Goal: Transaction & Acquisition: Purchase product/service

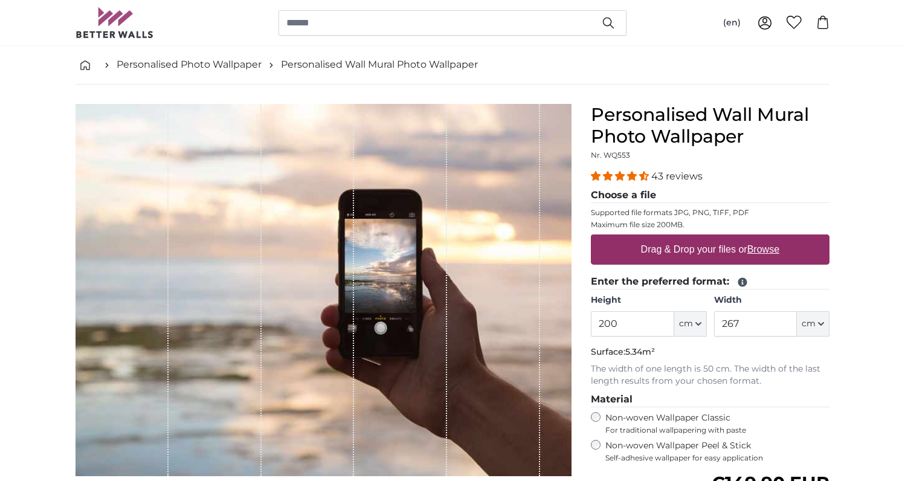
scroll to position [106, 0]
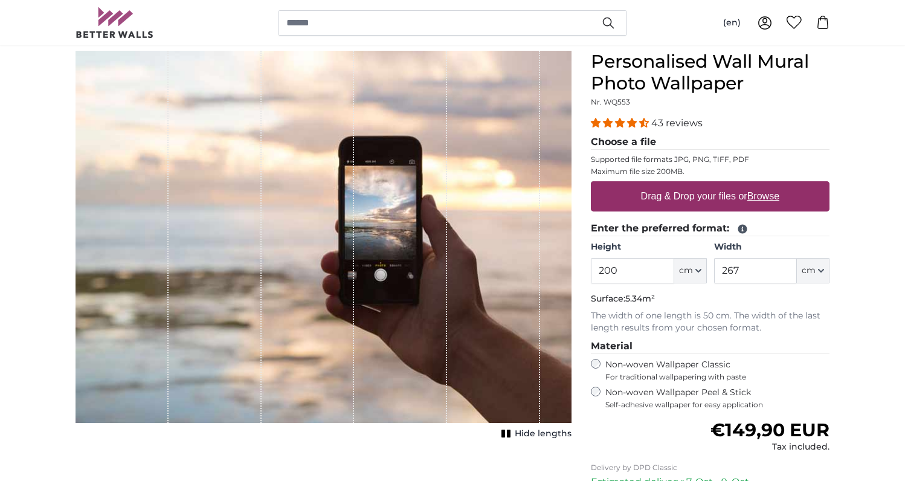
click at [762, 195] on u "Browse" at bounding box center [763, 196] width 32 height 10
click at [762, 185] on input "Drag & Drop your files or Browse" at bounding box center [710, 183] width 239 height 4
type input "**********"
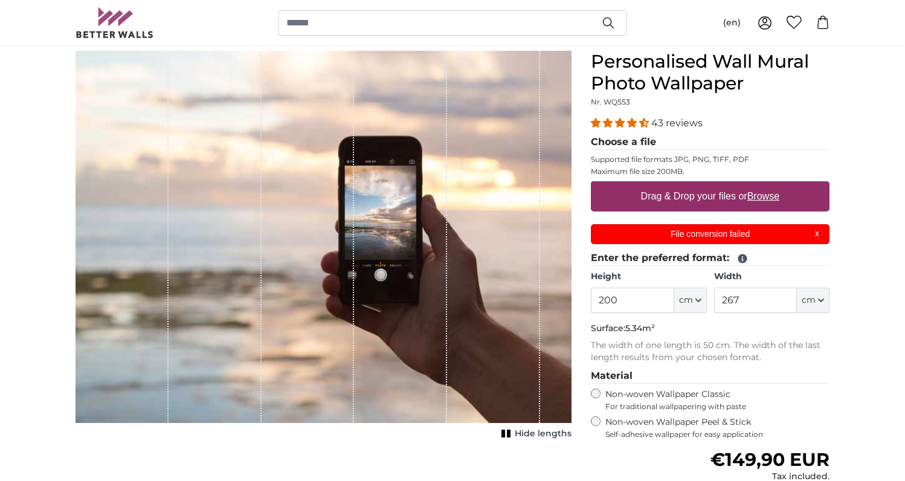
scroll to position [0, 0]
click at [820, 234] on p "File conversion failed" at bounding box center [711, 234] width 224 height 13
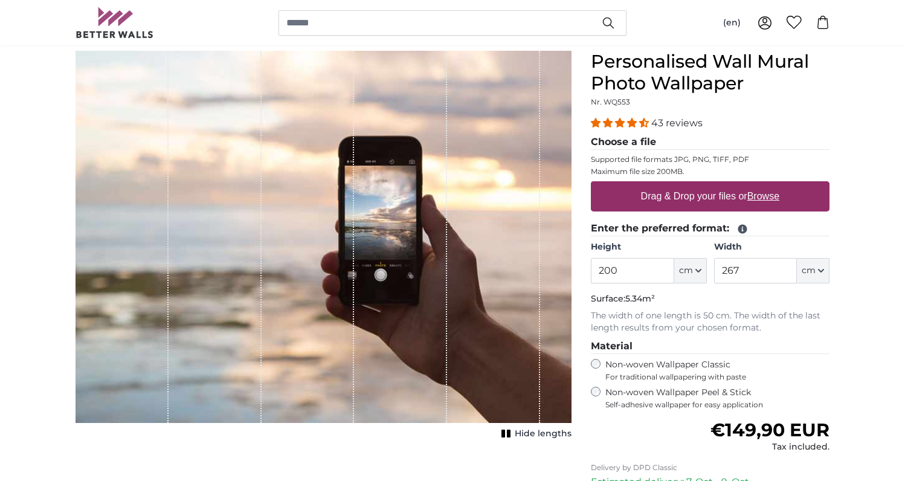
click at [764, 201] on u "Browse" at bounding box center [763, 196] width 32 height 10
click at [764, 185] on input "Drag & Drop your files or Browse" at bounding box center [710, 183] width 239 height 4
type input "**********"
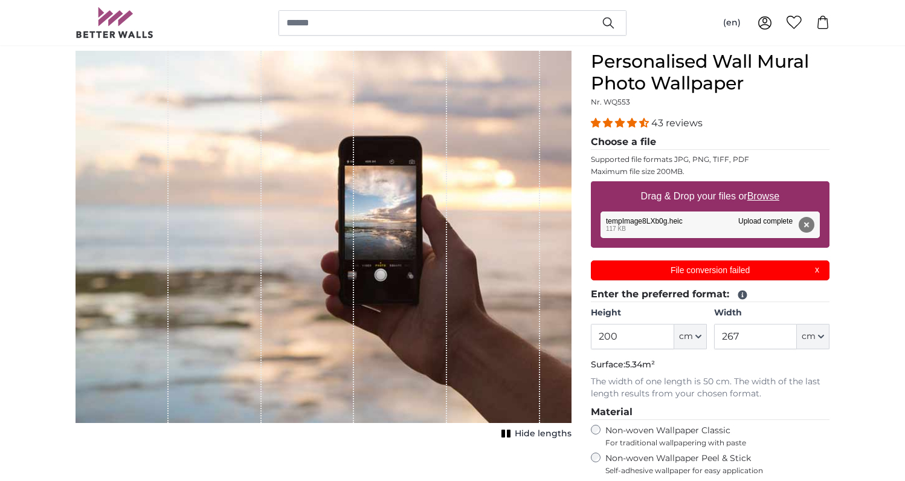
click at [821, 272] on p "File conversion failed" at bounding box center [711, 270] width 224 height 13
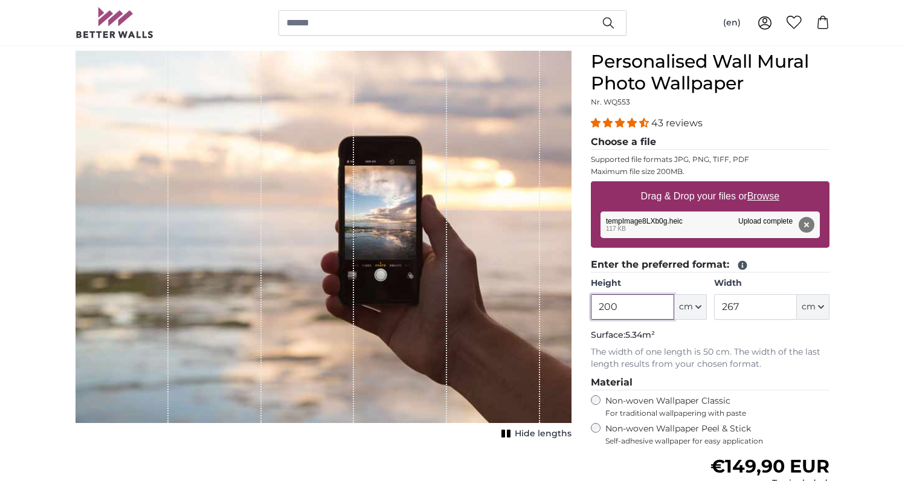
click at [650, 309] on input "200" at bounding box center [632, 306] width 83 height 25
drag, startPoint x: 650, startPoint y: 309, endPoint x: 576, endPoint y: 311, distance: 73.7
click at [576, 311] on product-detail "Cancel Crop image Hide lengths Personalised Wall Mural Photo Wallpaper Nr. WQ55…" at bounding box center [452, 342] width 773 height 622
type input "192"
drag, startPoint x: 749, startPoint y: 306, endPoint x: 688, endPoint y: 306, distance: 60.4
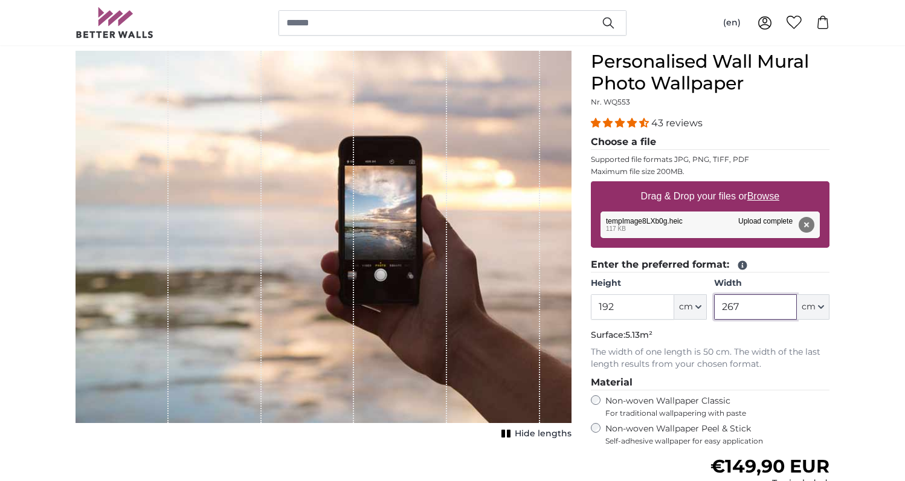
click at [688, 306] on div "Height 192 ft cm Centimeter (cm) Inches (inch) Feet (ft. in.) Width 267 ft cm C…" at bounding box center [710, 298] width 239 height 42
type input "92"
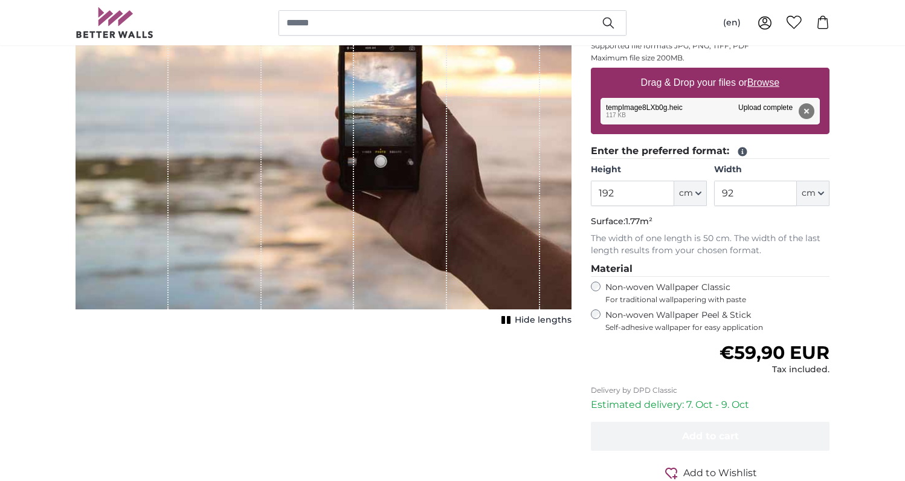
scroll to position [292, 0]
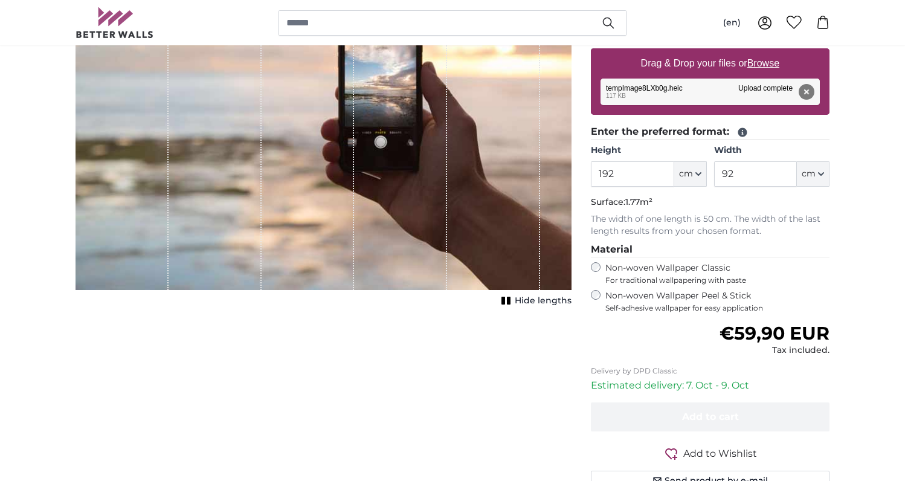
scroll to position [121, 0]
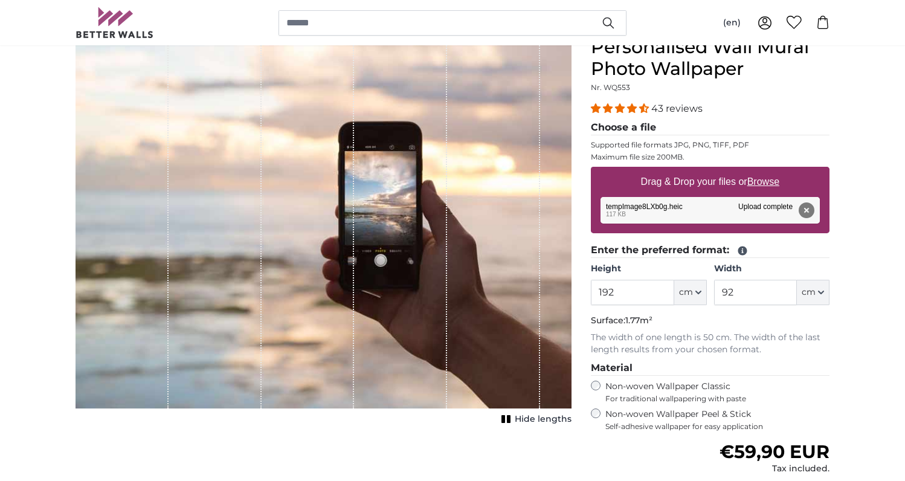
click at [761, 206] on div "Remove Retry Remove Upload Cancel Retry Remove tempImage8LXb0g.heic 117 KB Uplo…" at bounding box center [710, 210] width 219 height 27
click at [808, 211] on button "Remove" at bounding box center [807, 210] width 16 height 16
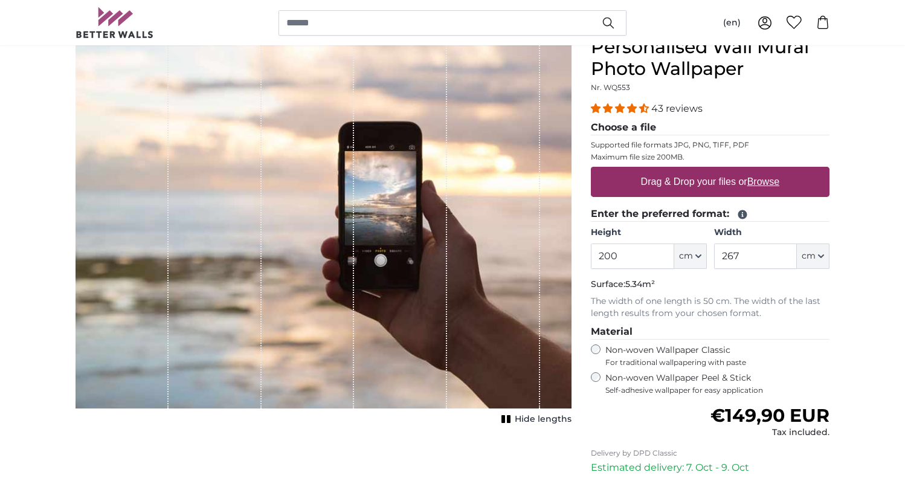
scroll to position [12, 0]
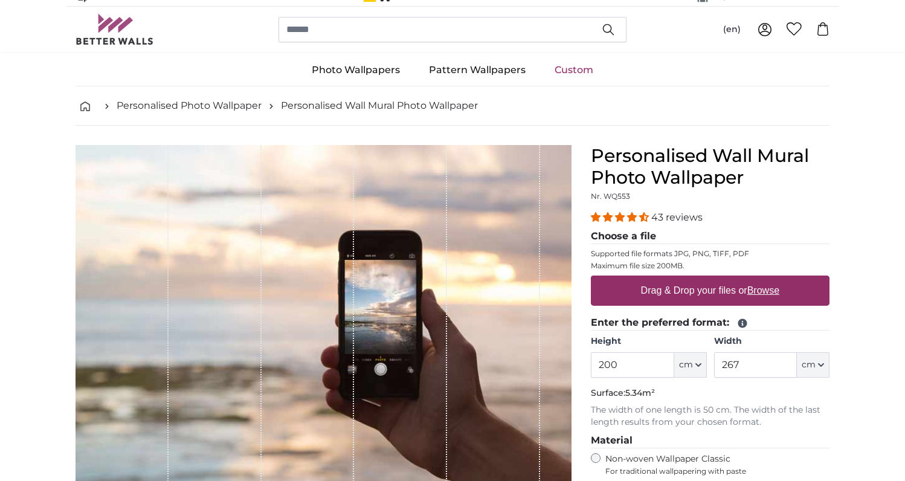
click at [735, 292] on label "Drag & Drop your files or Browse" at bounding box center [710, 291] width 148 height 24
click at [735, 279] on input "Drag & Drop your files or Browse" at bounding box center [710, 277] width 239 height 4
type input "**********"
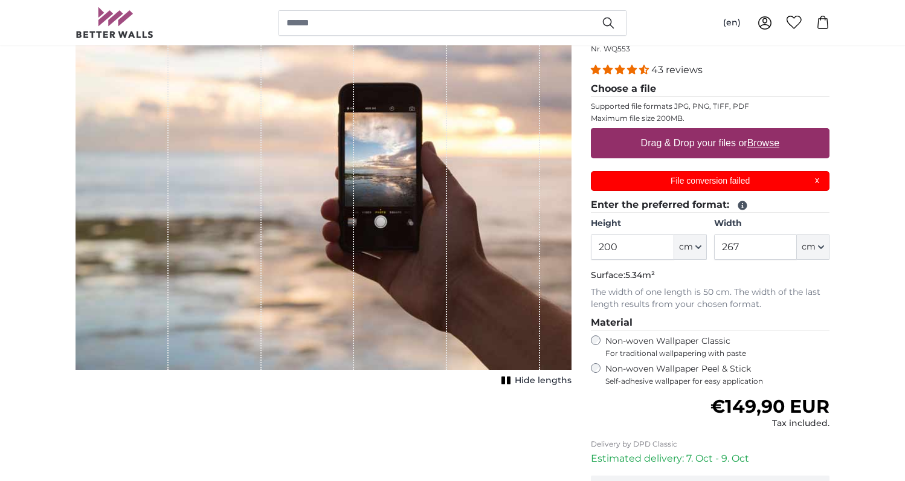
scroll to position [106, 0]
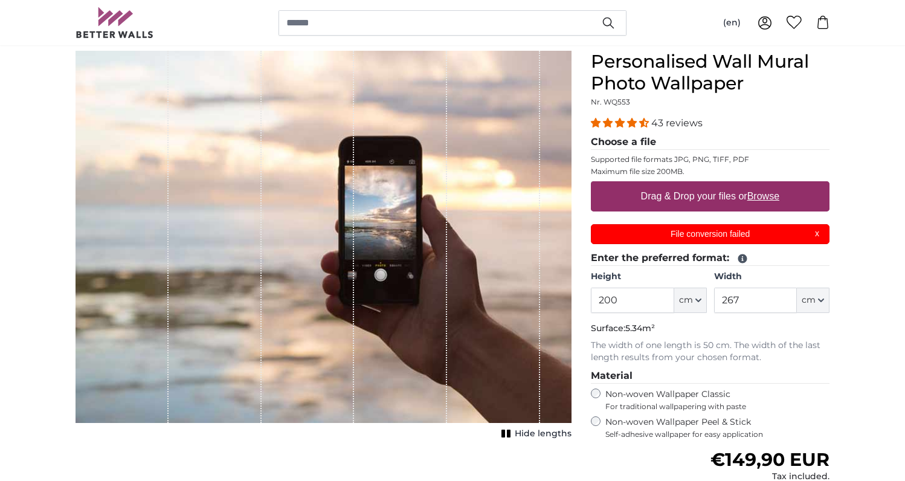
click at [817, 237] on div "File conversion failed X" at bounding box center [710, 234] width 239 height 20
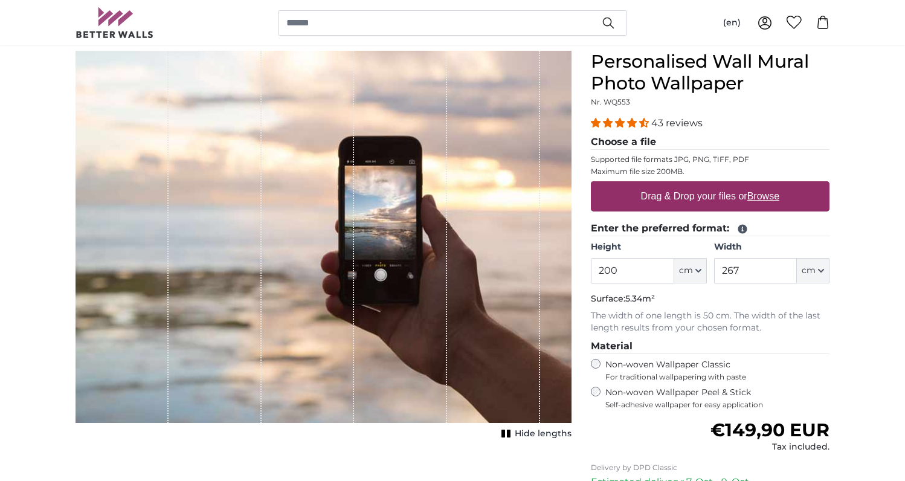
drag, startPoint x: 770, startPoint y: 302, endPoint x: 770, endPoint y: 289, distance: 12.7
click at [662, 297] on p "Surface: 5.34m²" at bounding box center [710, 299] width 239 height 12
drag, startPoint x: 758, startPoint y: 275, endPoint x: 688, endPoint y: 274, distance: 70.1
click at [688, 274] on div "Height 200 ft cm Centimeter (cm) Inches (inch) Feet (ft. in.) Width 267 ft cm C…" at bounding box center [710, 262] width 239 height 42
type input "92"
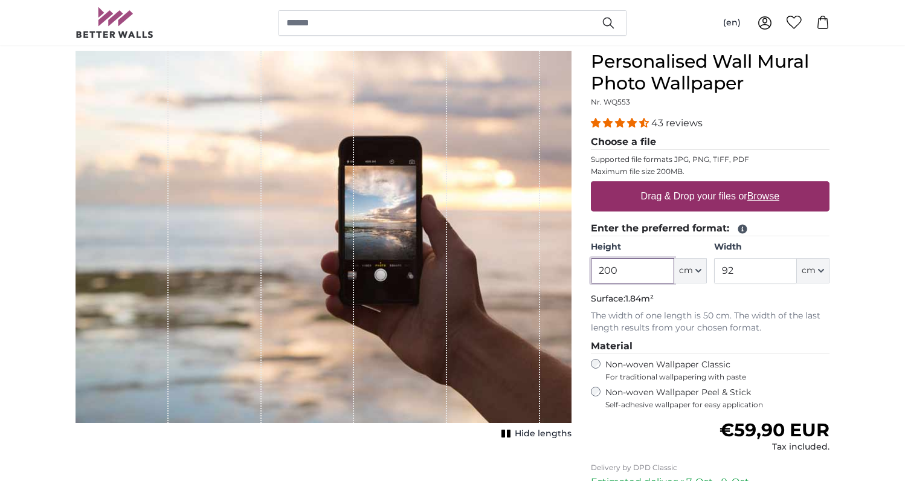
click at [663, 268] on input "200" at bounding box center [632, 270] width 83 height 25
drag, startPoint x: 652, startPoint y: 271, endPoint x: 532, endPoint y: 274, distance: 120.3
click at [532, 274] on product-detail "Cancel Crop image Hide lengths Personalised Wall Mural Photo Wallpaper Nr. WQ55…" at bounding box center [452, 323] width 773 height 585
type input "192"
click at [806, 292] on fieldset "Enter the preferred format: Height 192 ft cm Centimeter (cm) Inches (inch) Feet…" at bounding box center [710, 277] width 239 height 113
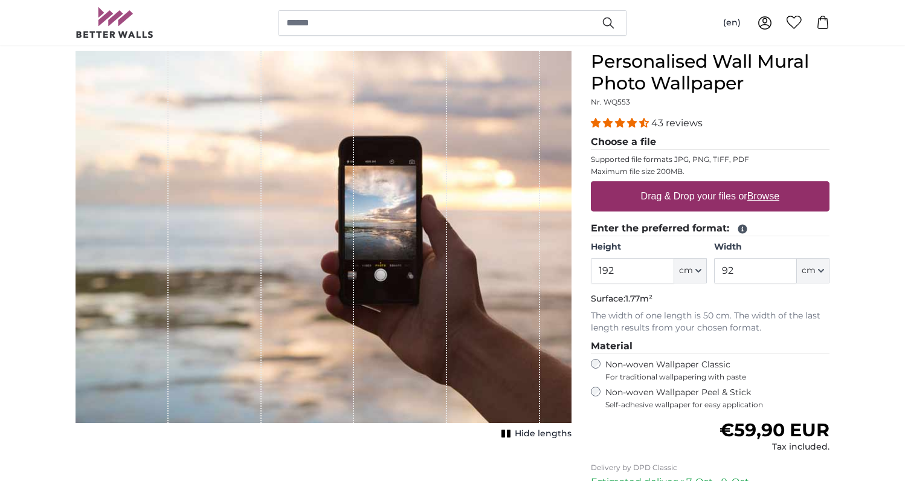
click at [763, 196] on u "Browse" at bounding box center [763, 196] width 32 height 10
click at [763, 185] on input "Drag & Drop your files or Browse" at bounding box center [710, 183] width 239 height 4
type input "**********"
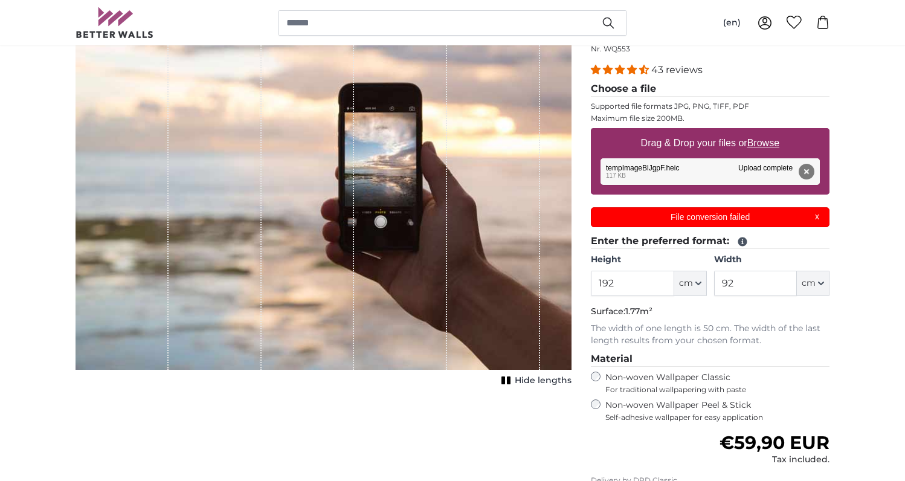
scroll to position [213, 0]
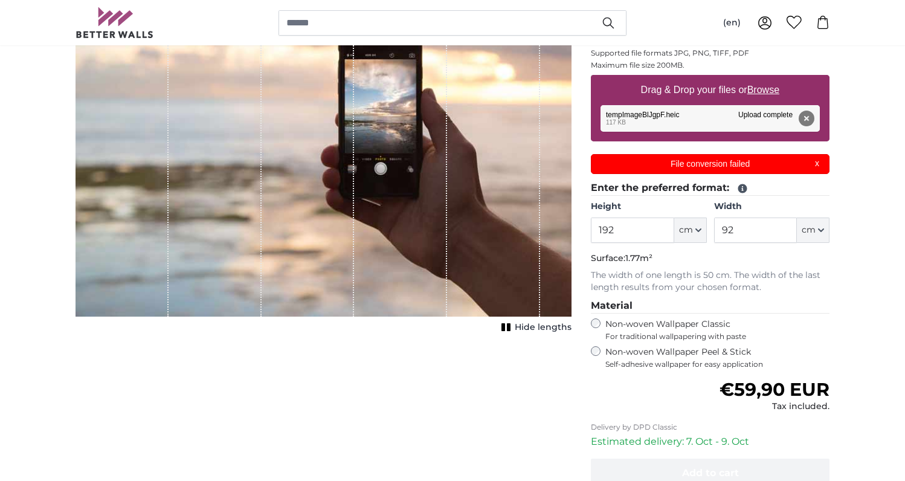
click at [697, 349] on label "Non-woven Wallpaper Peel & Stick Self-adhesive wallpaper for easy application" at bounding box center [717, 357] width 224 height 23
click at [707, 326] on label "Non-woven Wallpaper Classic For traditional wallpapering with paste" at bounding box center [717, 329] width 224 height 23
